Goal: Task Accomplishment & Management: Use online tool/utility

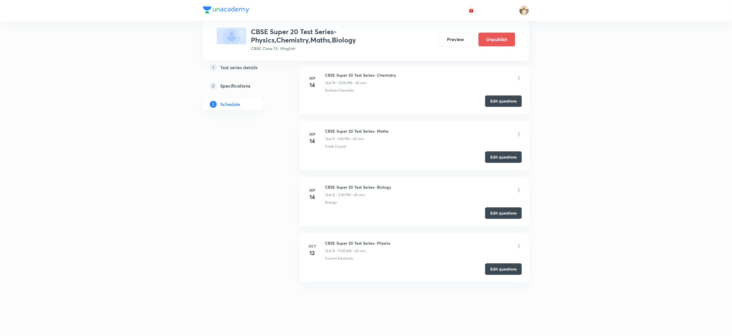
click at [363, 74] on h6 "CBSE Super 20 Test Series- Chemistry" at bounding box center [360, 75] width 71 height 6
copy h6 "CBSE Super 20 Test Series- Chemistry"
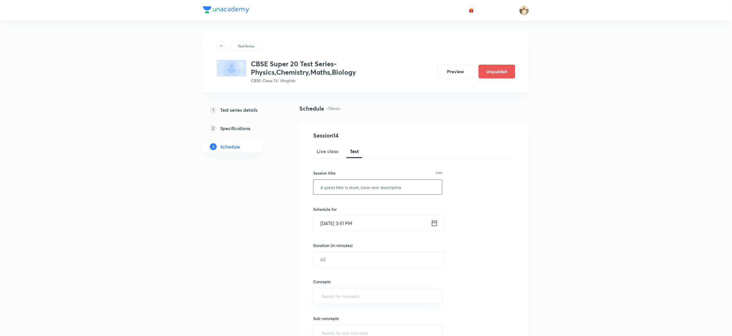
click at [367, 189] on input "text" at bounding box center [378, 187] width 129 height 15
paste input "CBSE Super 20 Test Series- Chemistry"
type input "CBSE Super 20 Test Series- Chemistry"
click at [330, 219] on input "[DATE] 3:51 PM" at bounding box center [372, 223] width 117 height 15
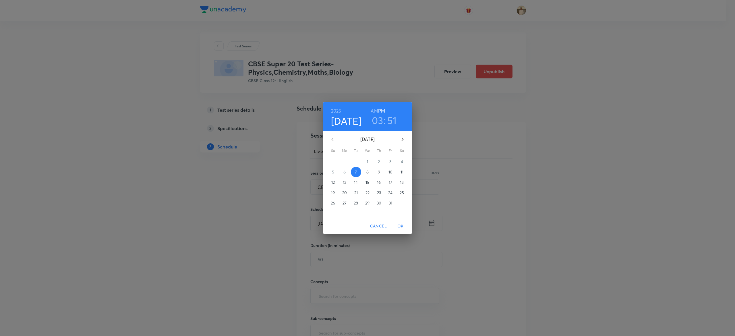
click at [552, 183] on div "[DATE] 03 : 51 AM PM [DATE] Su Mo Tu We Th Fr Sa 28 29 30 1 2 3 4 5 6 7 8 9 10 …" at bounding box center [367, 168] width 735 height 336
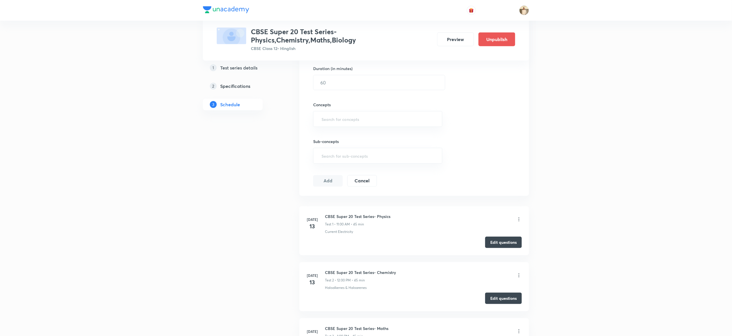
scroll to position [177, 0]
